Goal: Information Seeking & Learning: Check status

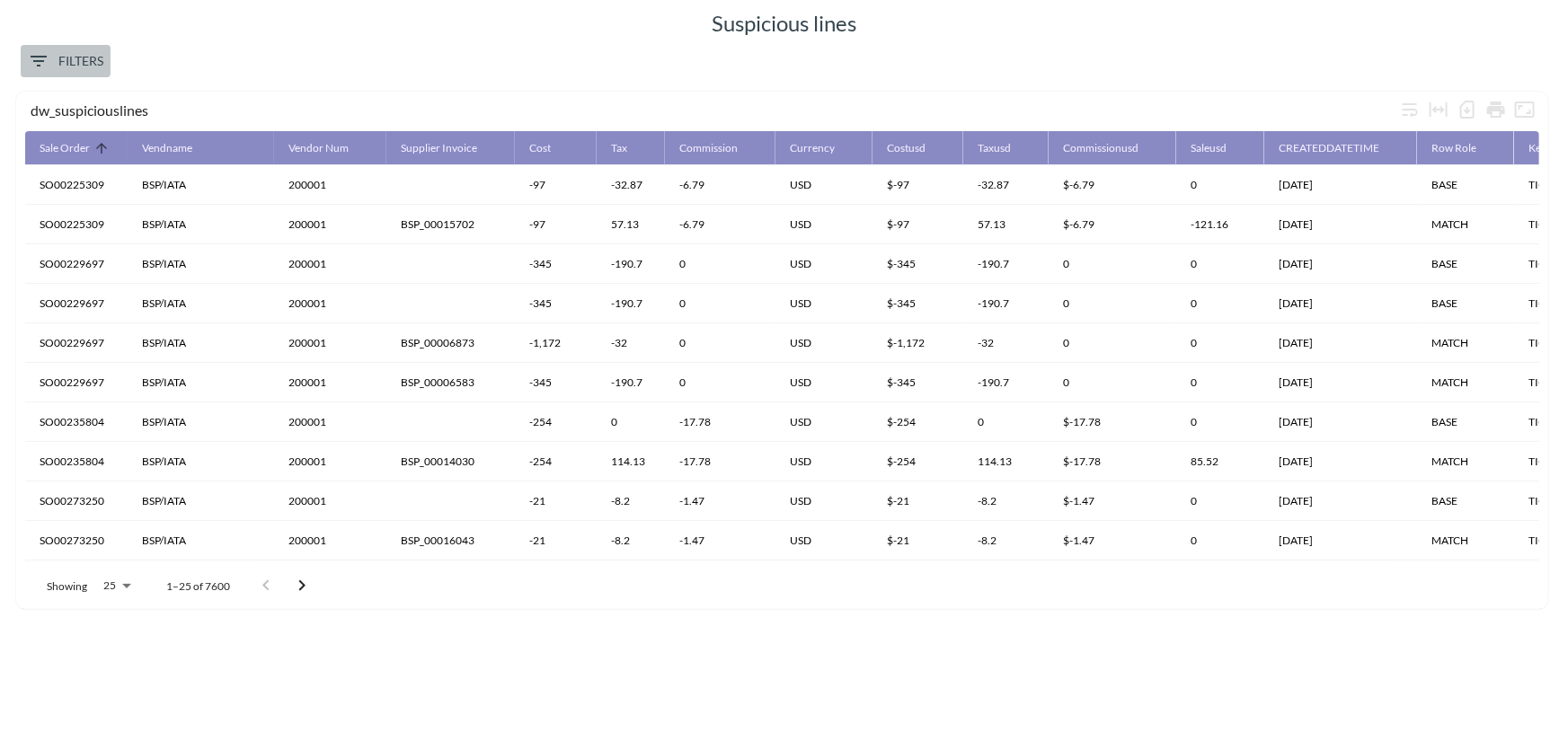
click at [100, 61] on span "Filters" at bounding box center [65, 61] width 75 height 23
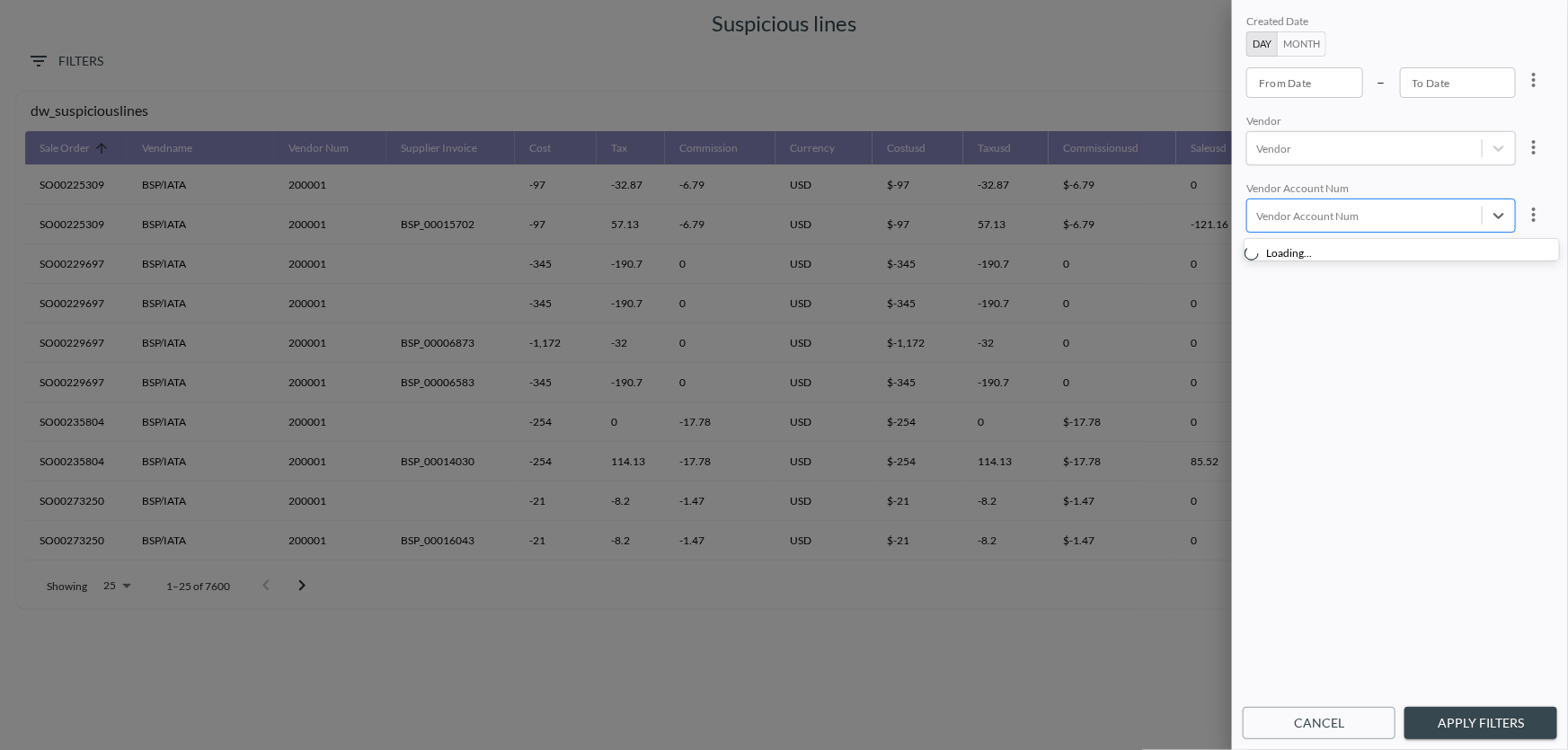
click at [1331, 215] on div at bounding box center [1363, 215] width 216 height 17
click at [1295, 154] on div at bounding box center [1363, 148] width 216 height 17
click at [1262, 197] on input "HERTZ RENT A CAR" at bounding box center [1260, 198] width 38 height 38
type input "HERTZ"
click at [1484, 722] on button "Apply Filters" at bounding box center [1481, 724] width 153 height 33
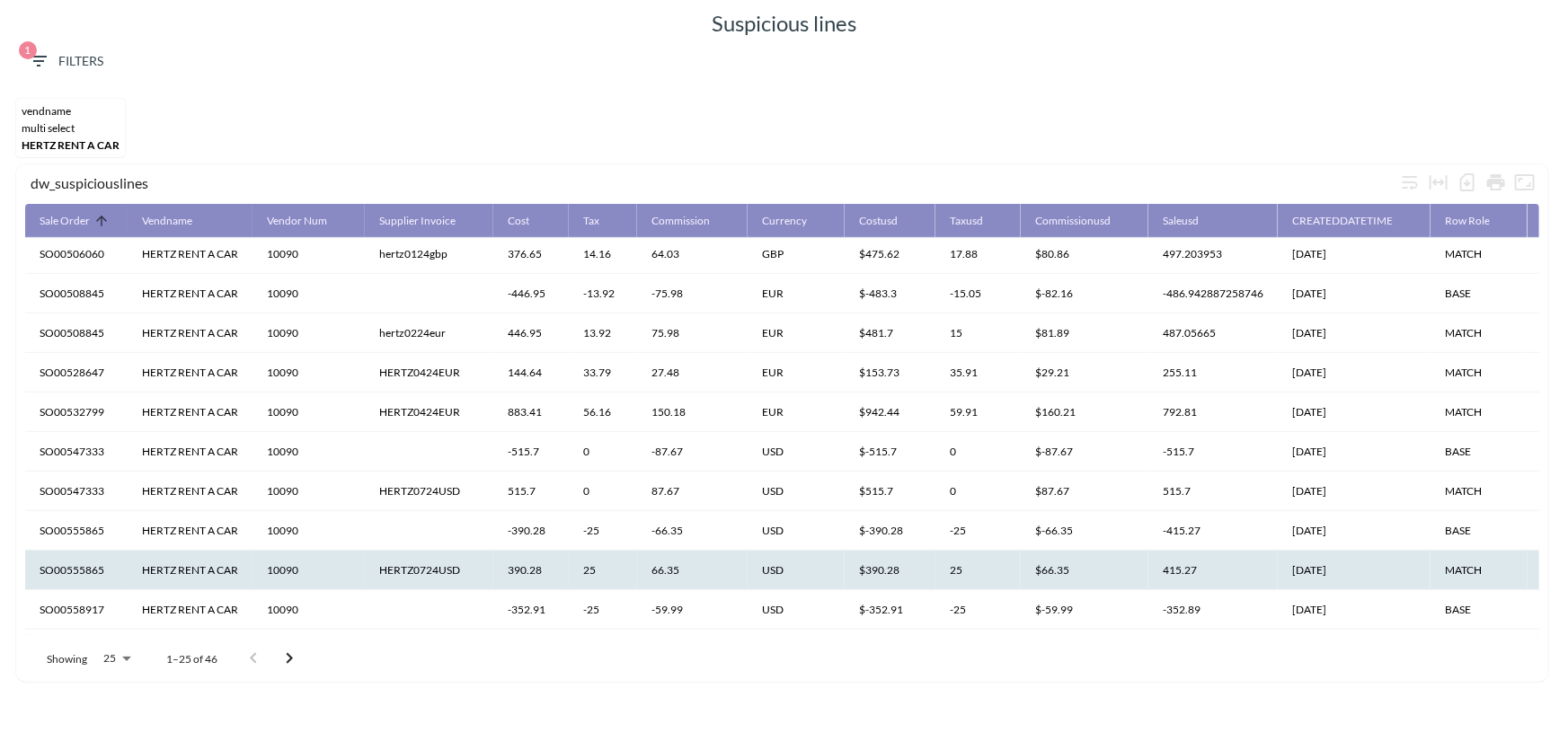
scroll to position [599, 0]
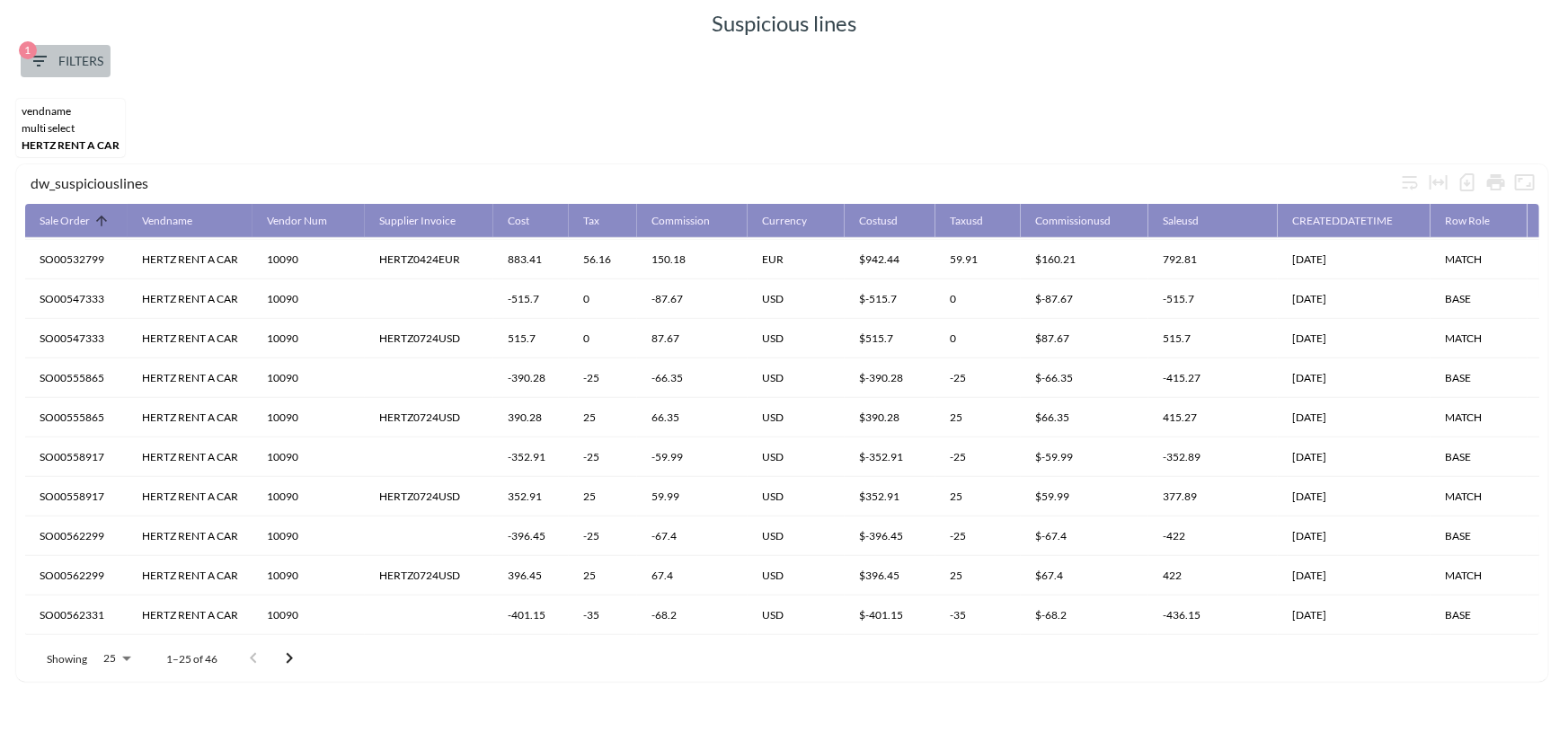
click at [86, 64] on span "1 Filters" at bounding box center [65, 61] width 75 height 23
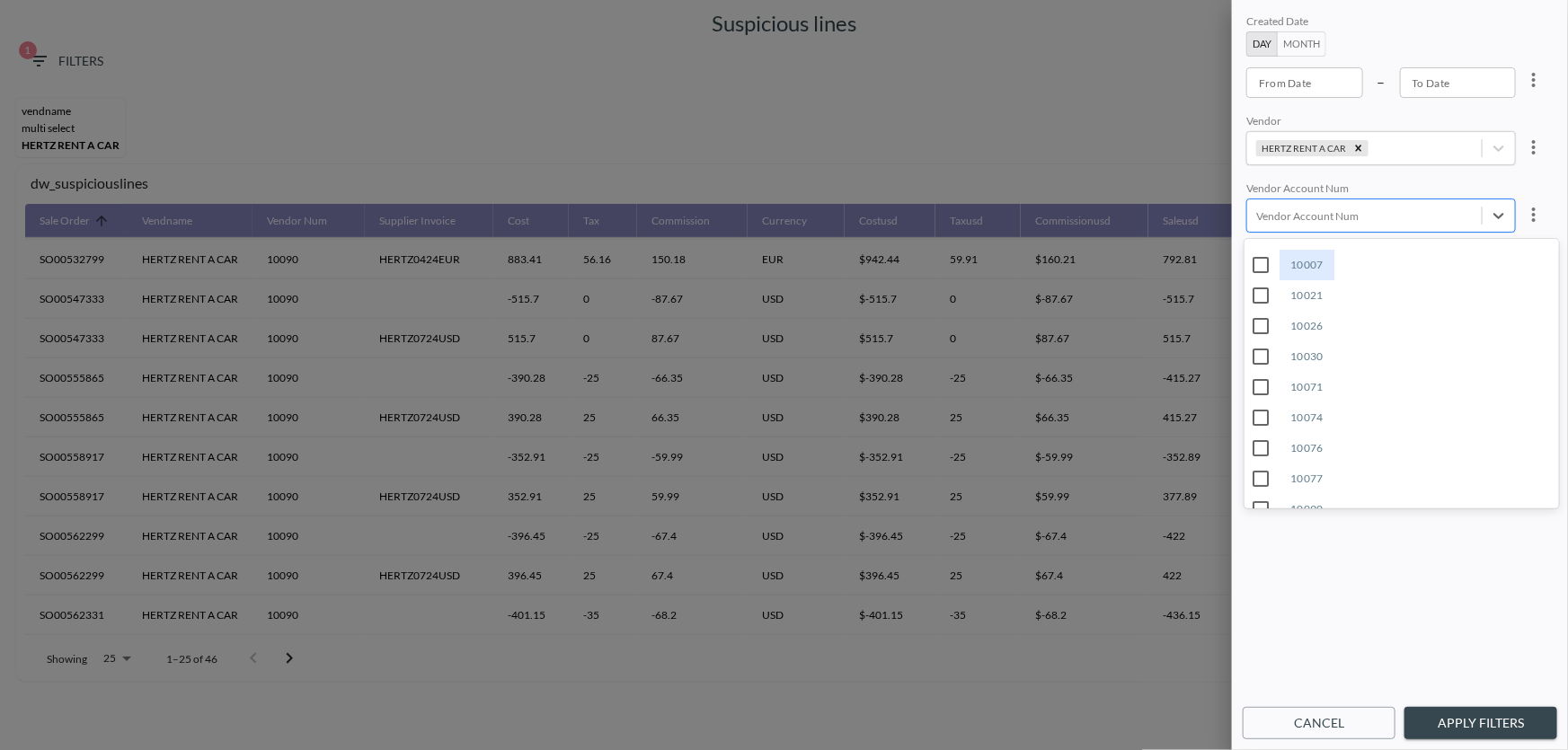
click at [1316, 220] on div at bounding box center [1363, 215] width 216 height 17
click at [1355, 181] on div "Vendor Account Num" at bounding box center [1380, 189] width 269 height 17
click at [1358, 148] on icon "Remove HERTZ RENT A CAR" at bounding box center [1358, 148] width 13 height 13
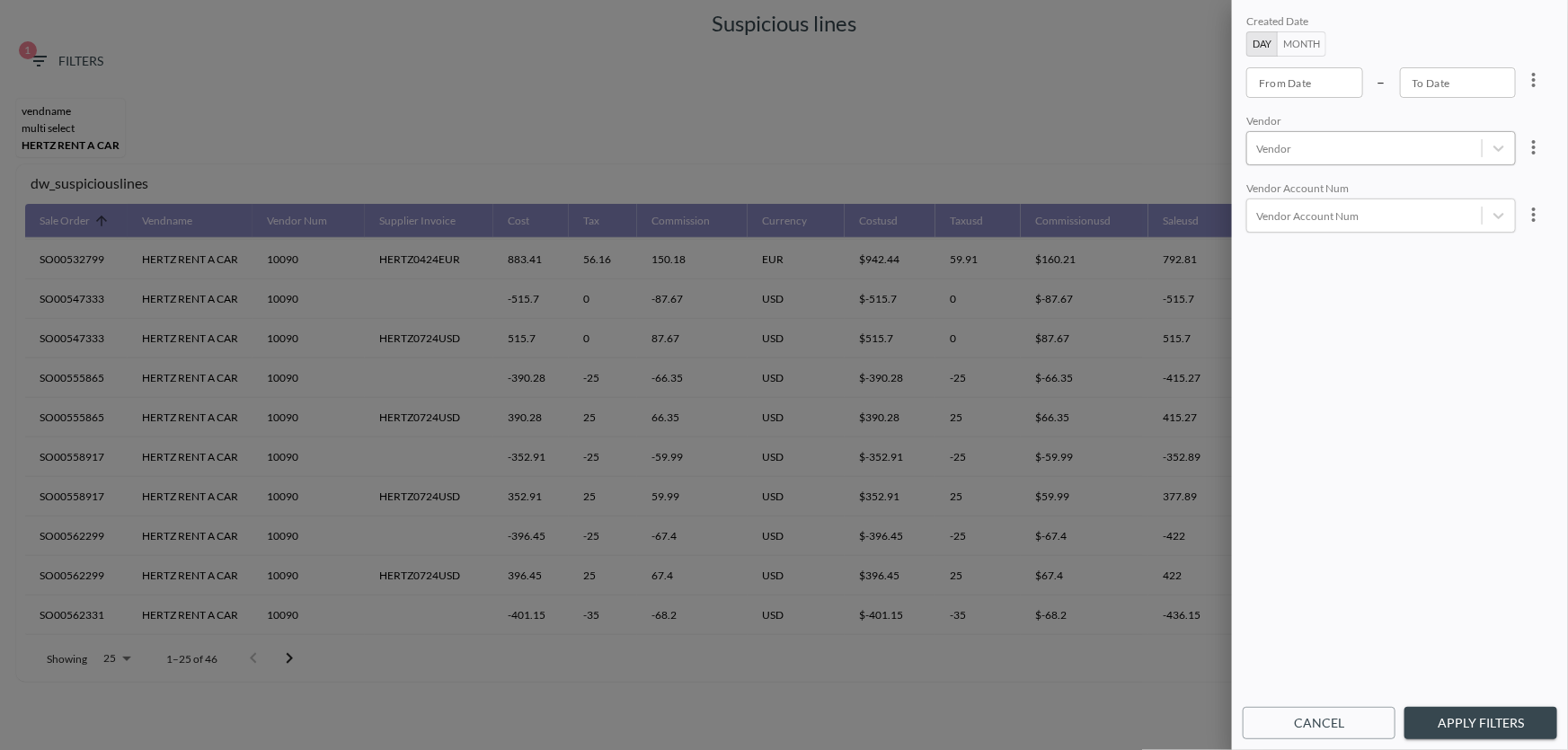
drag, startPoint x: 853, startPoint y: 23, endPoint x: 688, endPoint y: 28, distance: 165.1
click at [688, 28] on div at bounding box center [784, 375] width 1568 height 750
drag, startPoint x: 703, startPoint y: 26, endPoint x: 755, endPoint y: 31, distance: 52.2
click at [757, 31] on div at bounding box center [784, 375] width 1568 height 750
